Goal: Task Accomplishment & Management: Use online tool/utility

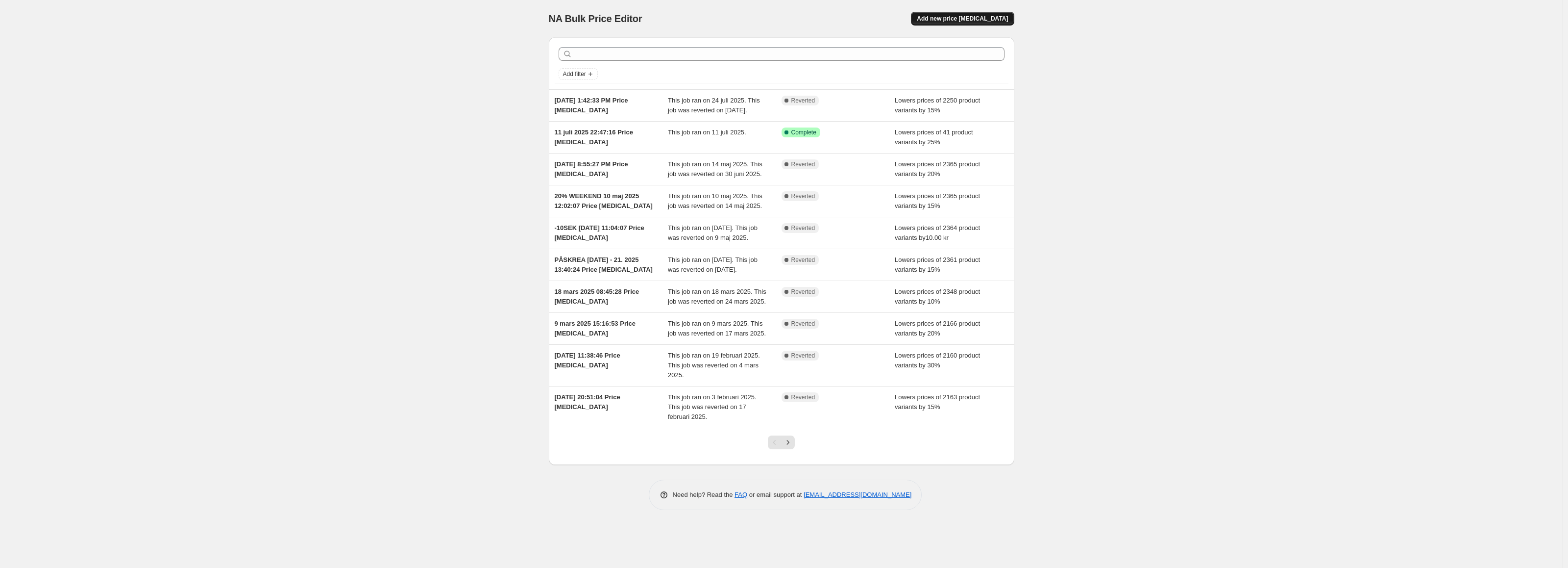
click at [977, 21] on span "Add new price [MEDICAL_DATA]" at bounding box center [962, 18] width 91 height 8
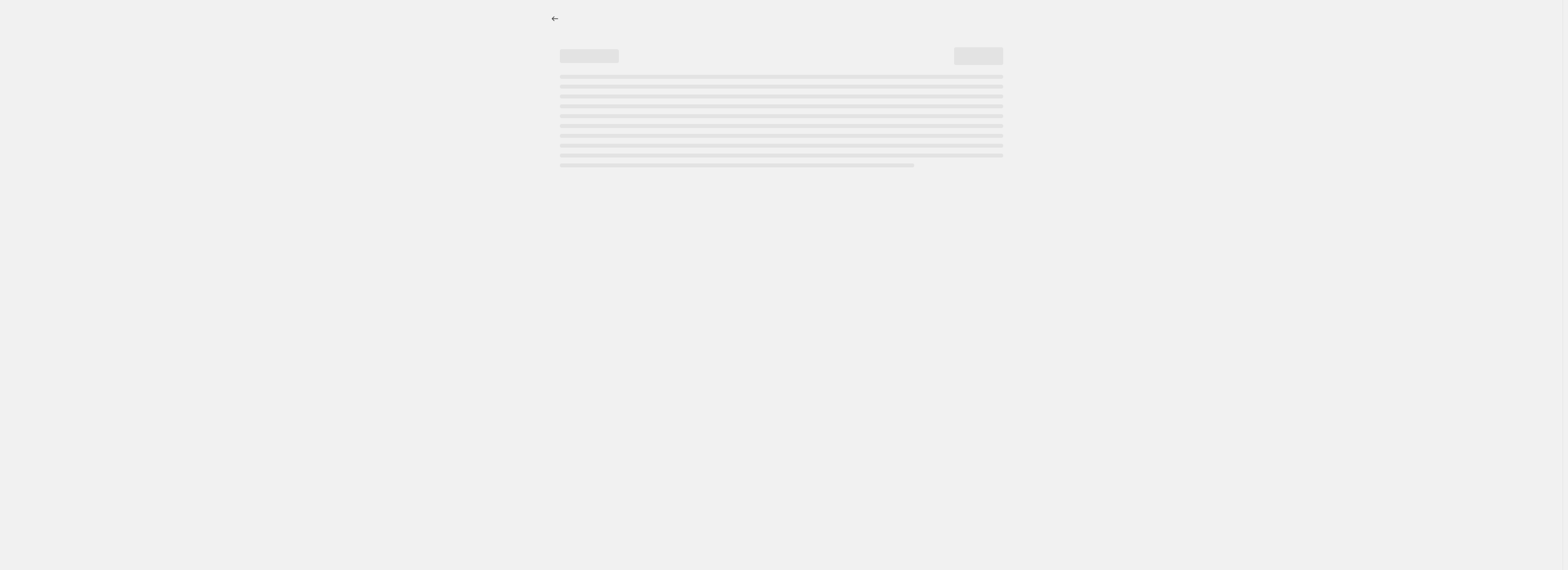
select select "percentage"
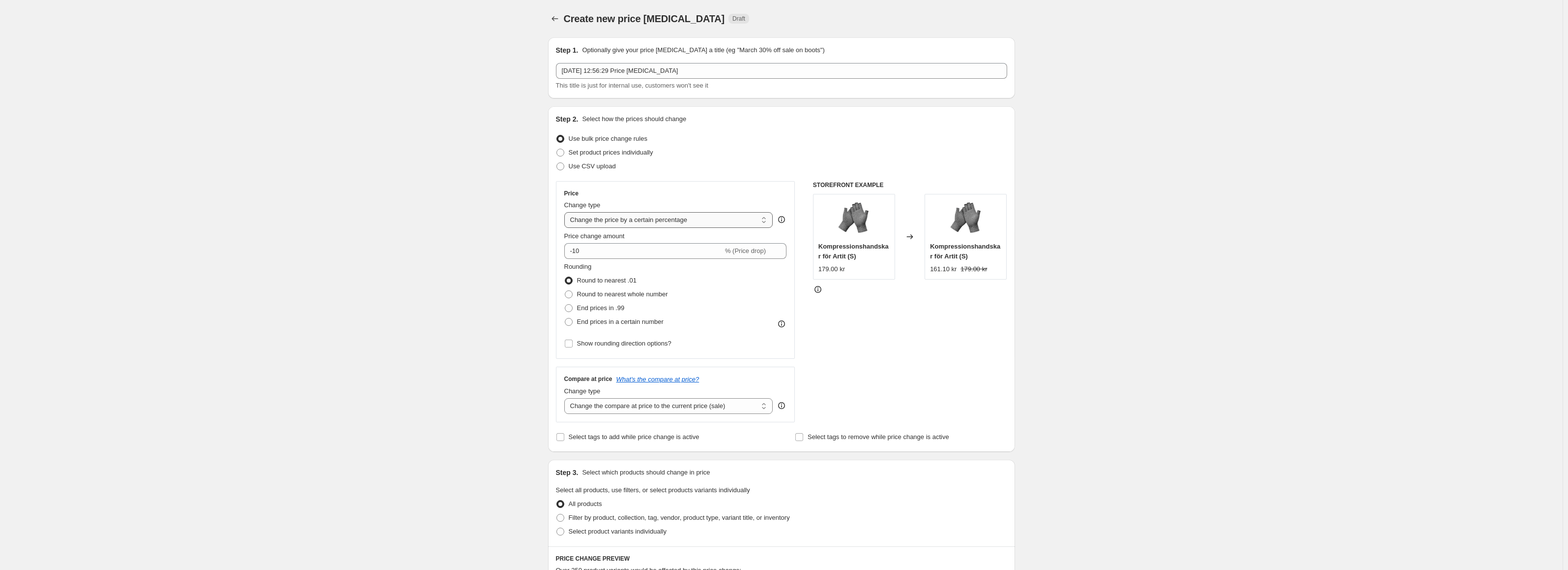
click at [691, 217] on select "Change the price to a certain amount Change the price by a certain amount Chang…" at bounding box center [668, 220] width 209 height 16
click at [691, 216] on select "Change the price to a certain amount Change the price by a certain amount Chang…" at bounding box center [668, 220] width 209 height 16
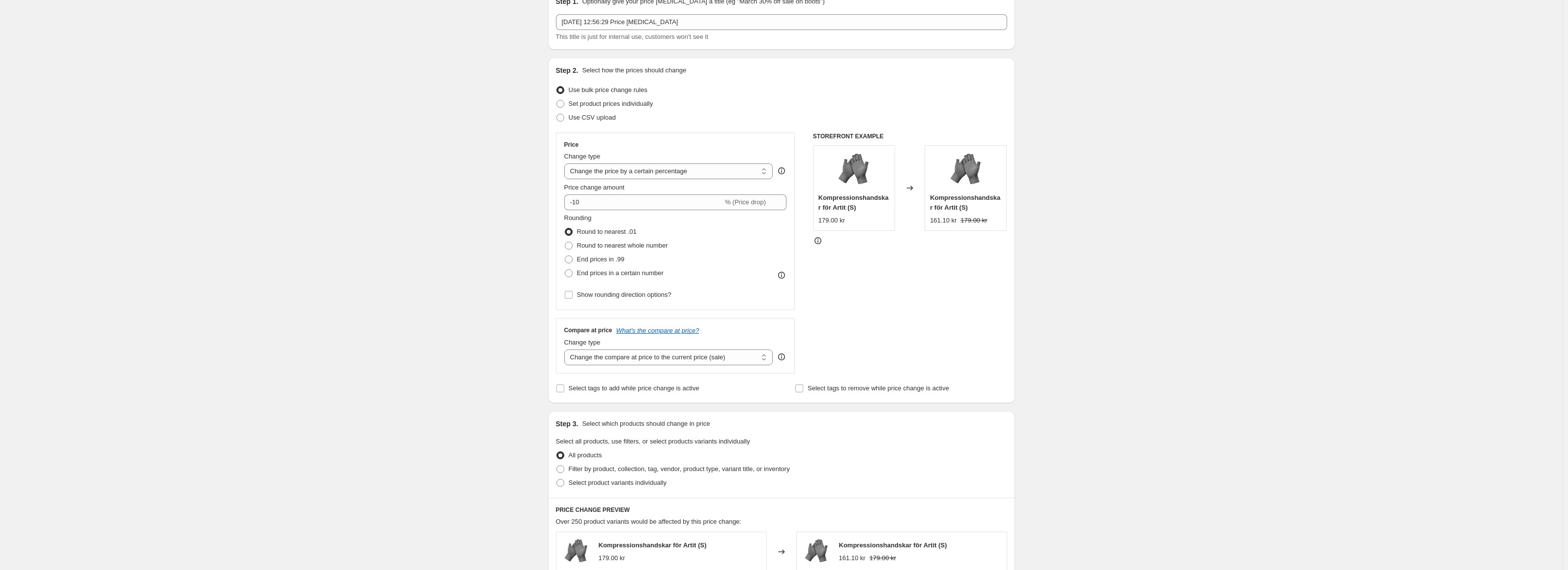
scroll to position [49, 0]
click at [696, 361] on select "Change the compare at price to the current price (sale) Change the compare at p…" at bounding box center [668, 356] width 209 height 16
click at [419, 247] on div "Create new price [MEDICAL_DATA]. This page is ready Create new price [MEDICAL_D…" at bounding box center [781, 445] width 1563 height 990
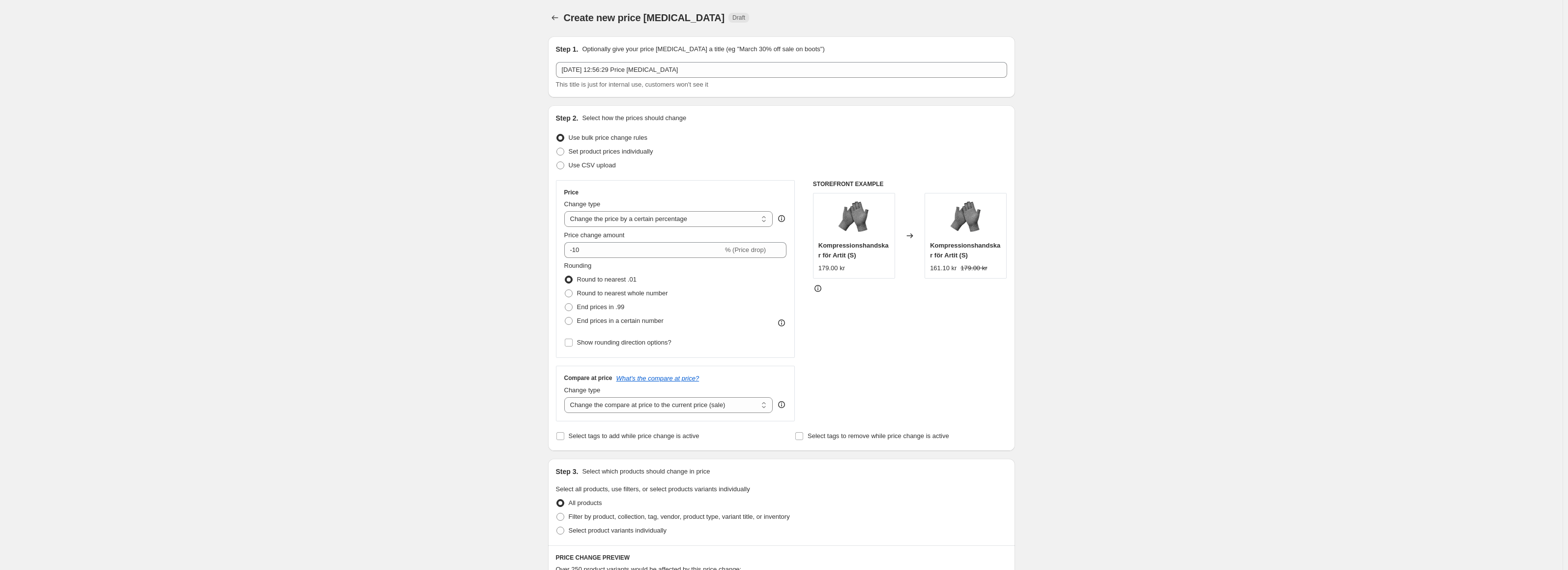
scroll to position [0, 0]
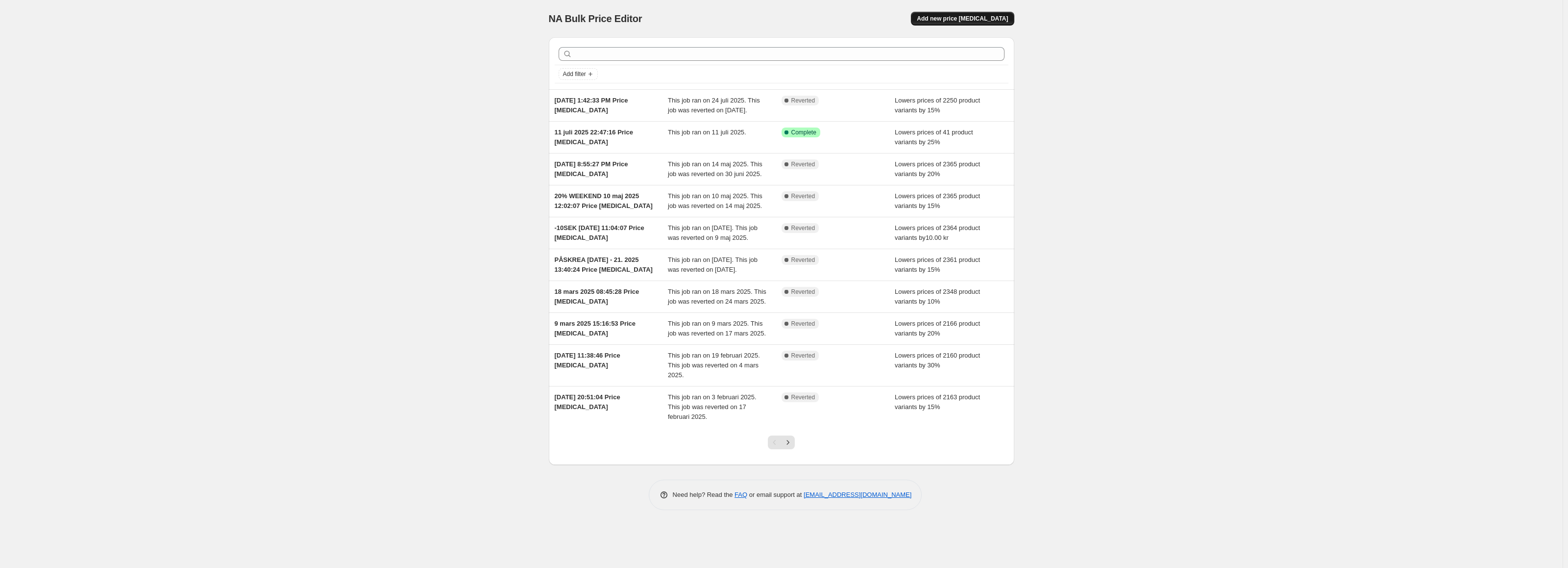
click at [999, 19] on span "Add new price [MEDICAL_DATA]" at bounding box center [962, 18] width 91 height 8
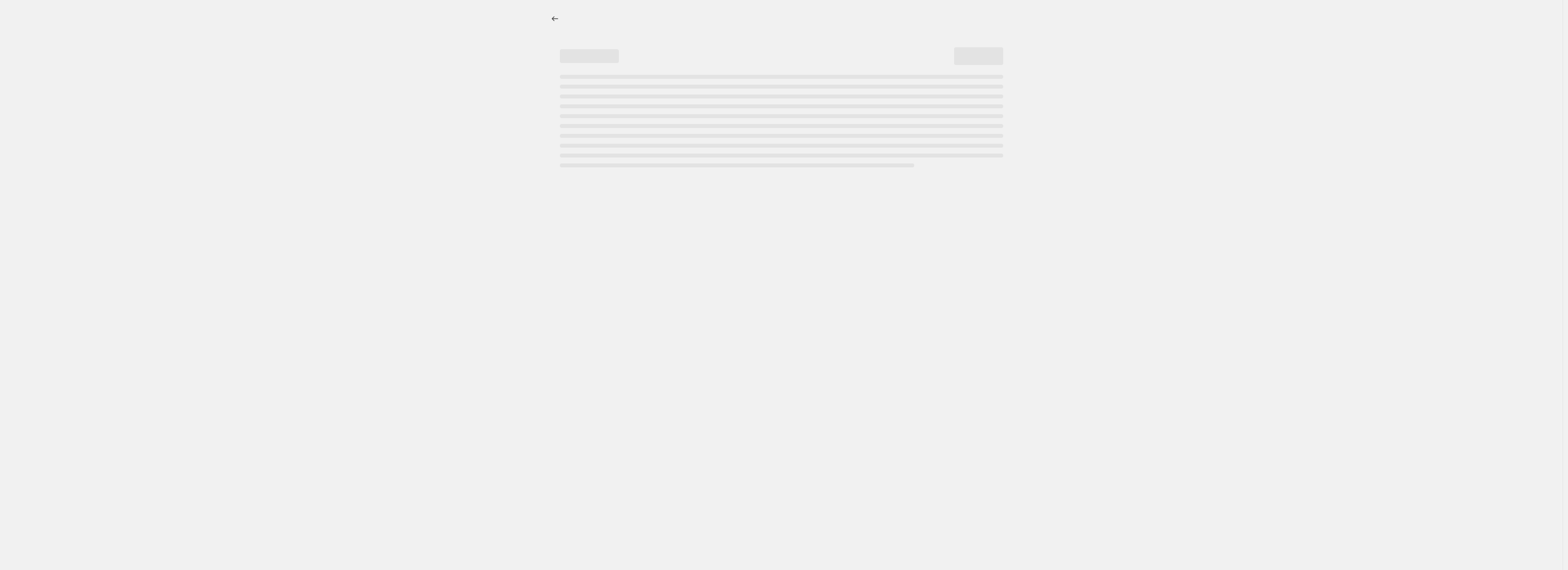
select select "percentage"
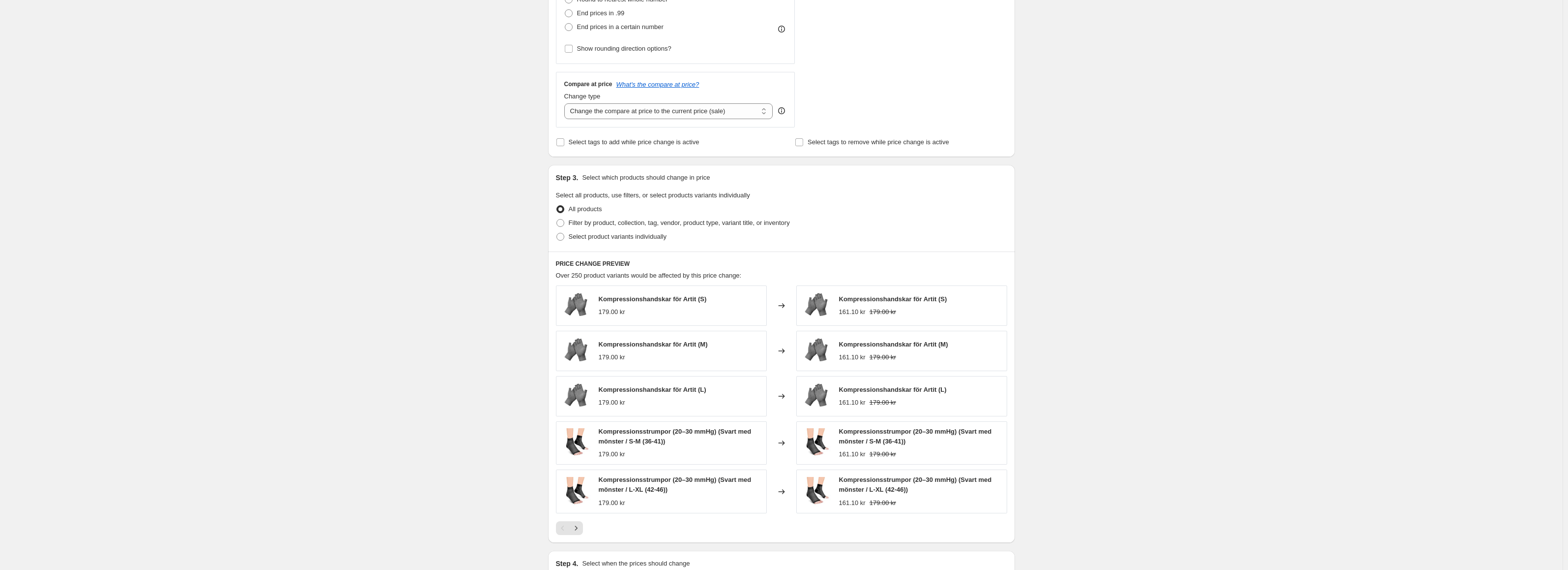
scroll to position [295, 0]
click at [626, 223] on span "Filter by product, collection, tag, vendor, product type, variant title, or inv…" at bounding box center [679, 222] width 221 height 8
click at [557, 219] on input "Filter by product, collection, tag, vendor, product type, variant title, or inv…" at bounding box center [557, 218] width 1 height 1
radio input "true"
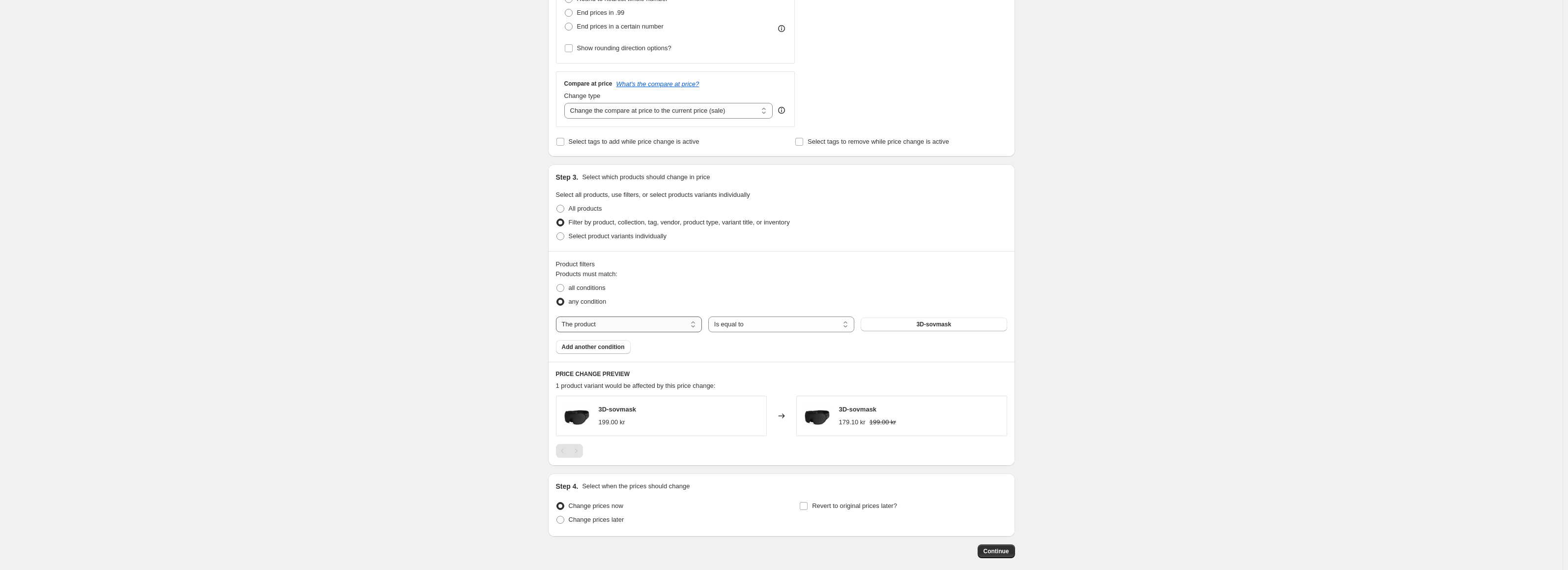
click at [649, 326] on select "The product The product's collection The product's tag The product's vendor The…" at bounding box center [629, 324] width 146 height 16
drag, startPoint x: 649, startPoint y: 326, endPoint x: 654, endPoint y: 326, distance: 5.0
click at [649, 326] on select "The product The product's collection The product's tag The product's vendor The…" at bounding box center [629, 324] width 146 height 16
click at [781, 323] on select "Is equal to Is not equal to" at bounding box center [781, 324] width 146 height 16
click at [781, 322] on select "Is equal to Is not equal to" at bounding box center [781, 324] width 146 height 16
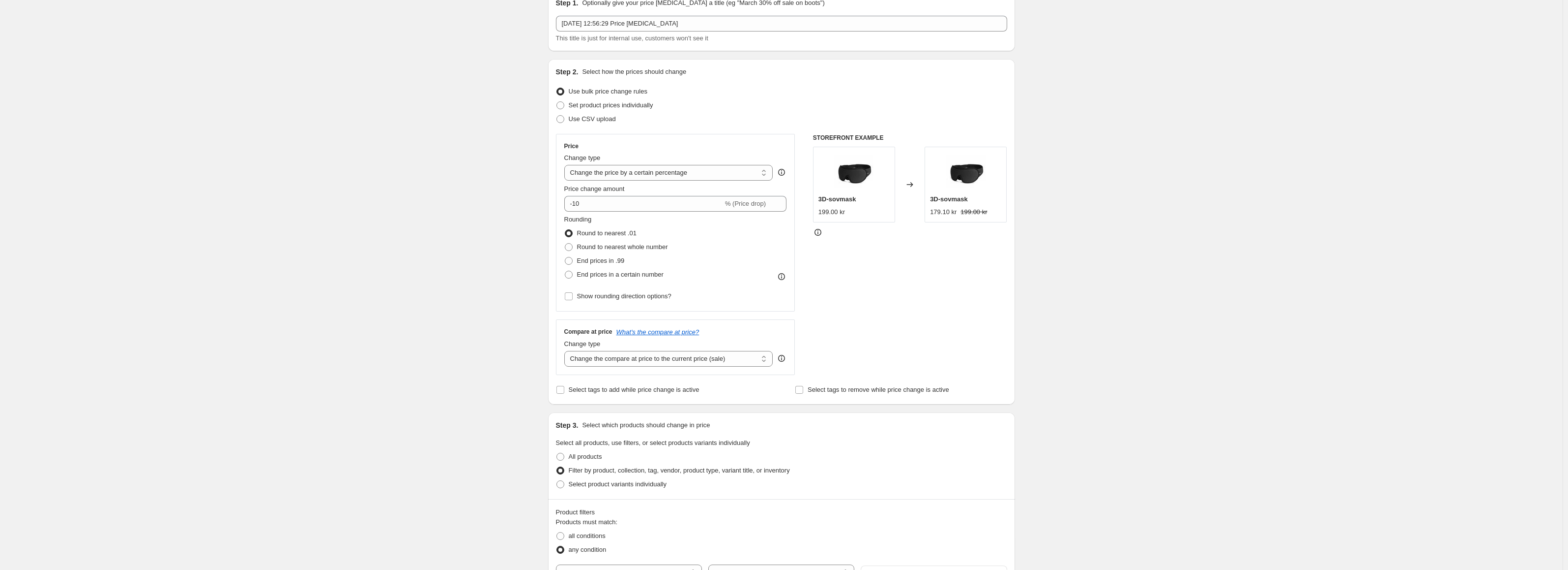
scroll to position [0, 0]
